Goal: Find specific page/section: Find specific page/section

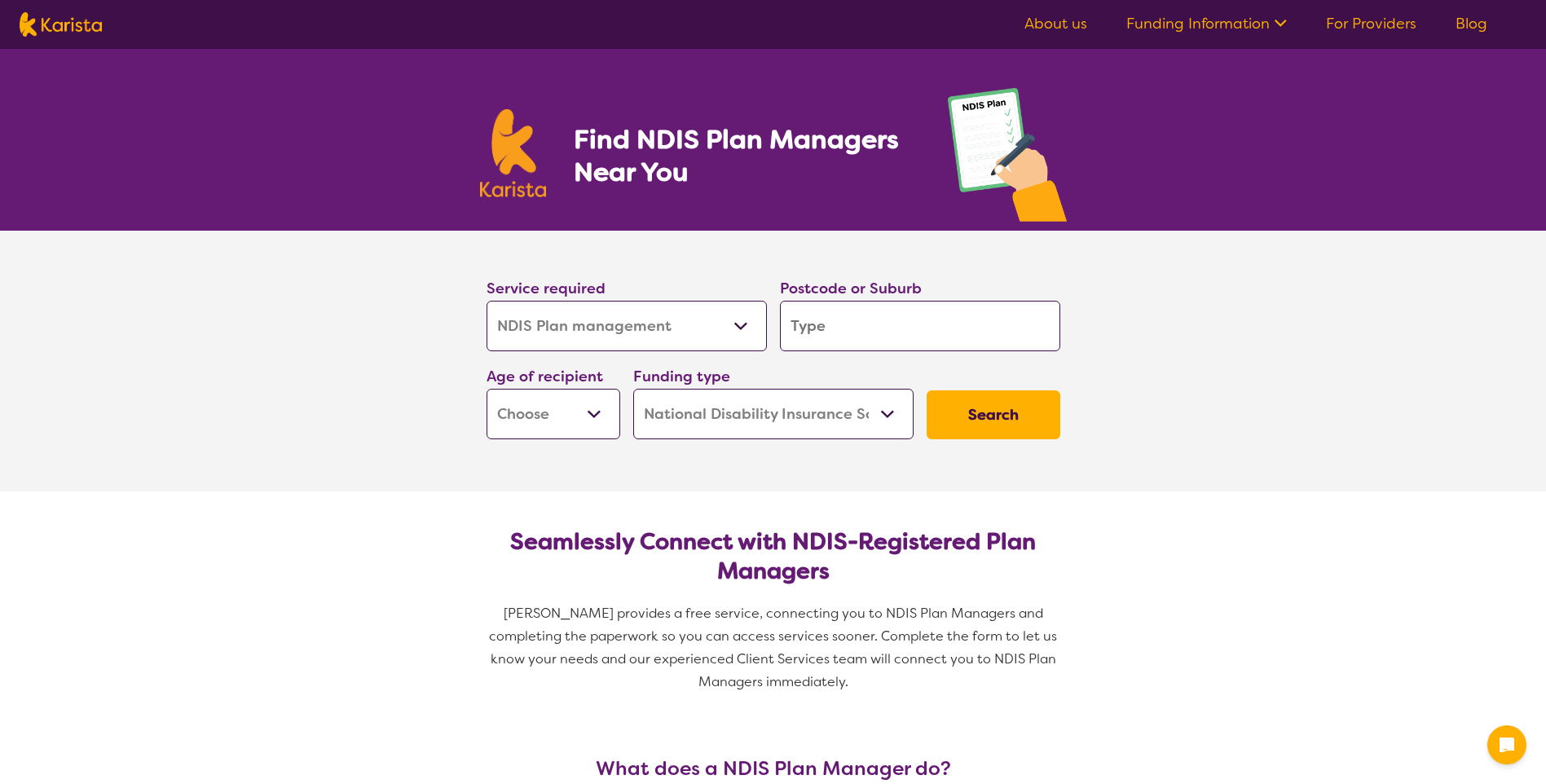
select select "NDIS Plan management"
select select "NDIS"
select select "NDIS Plan management"
select select "NDIS"
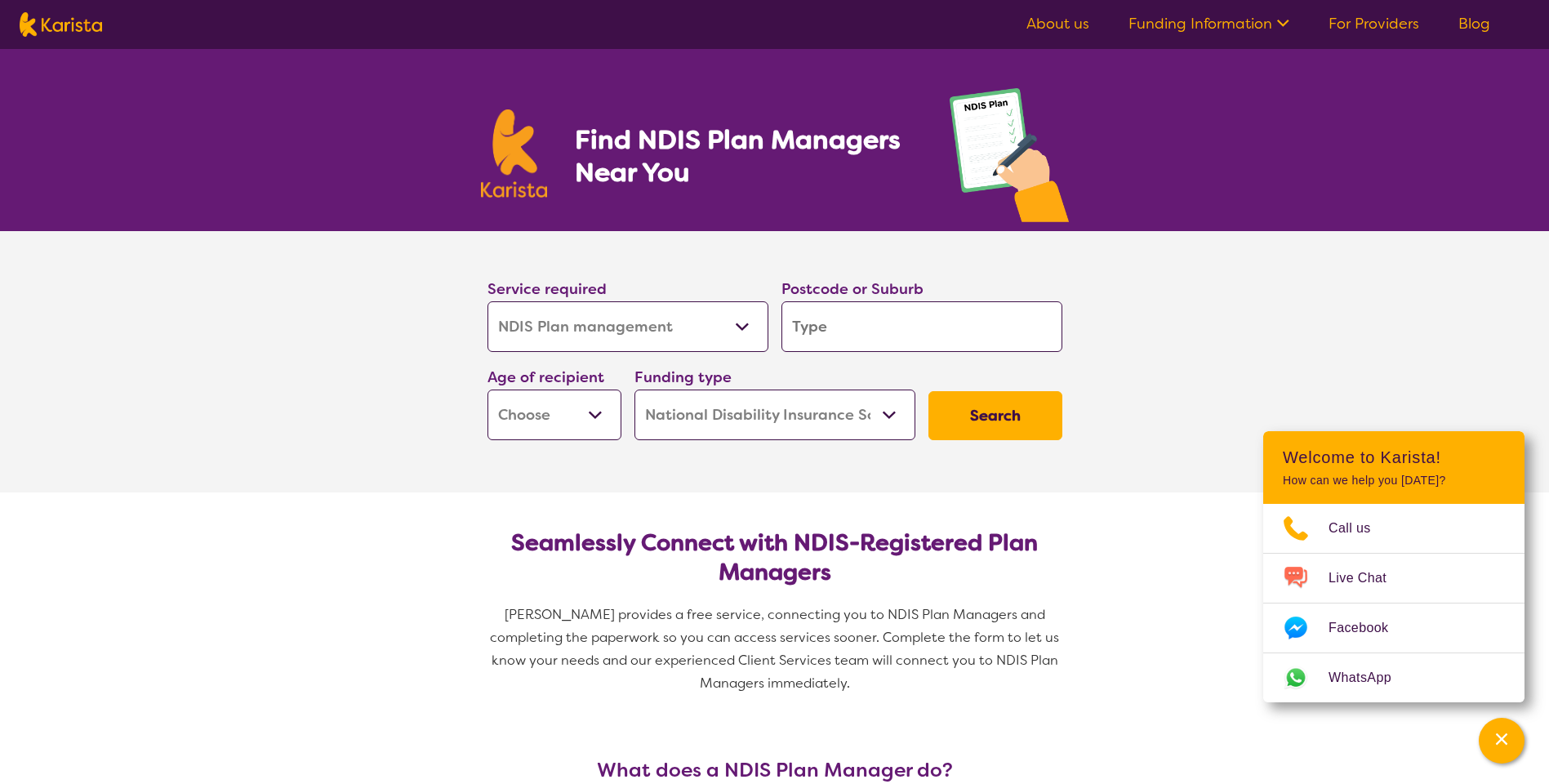
select select "NDIS Plan management"
select select "NDIS"
select select "NDIS Plan management"
select select "NDIS"
